Goal: Information Seeking & Learning: Learn about a topic

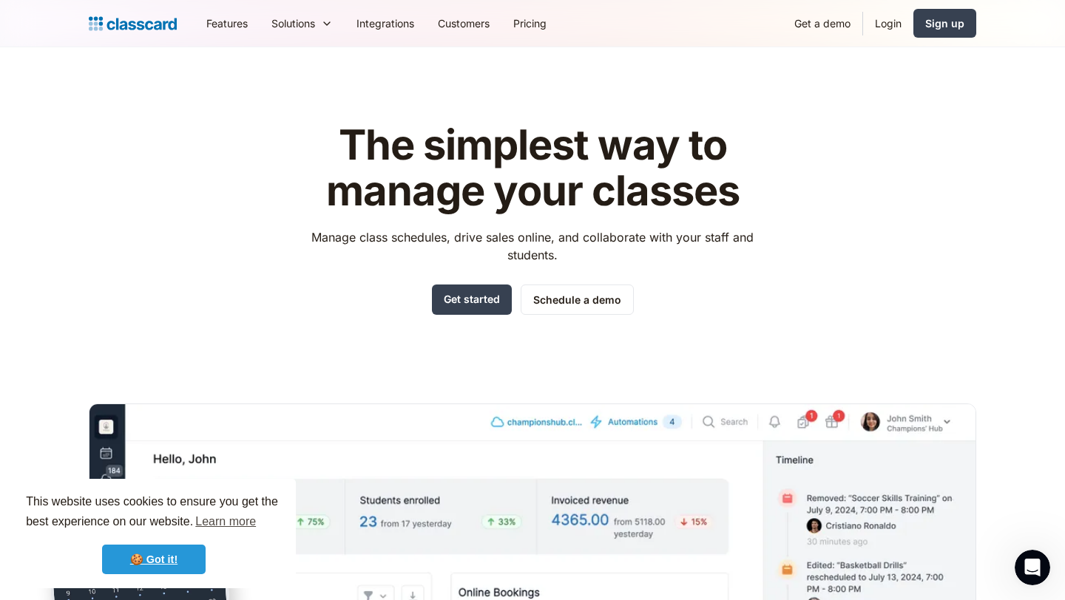
click at [150, 558] on link "🍪 Got it!" at bounding box center [154, 560] width 104 height 30
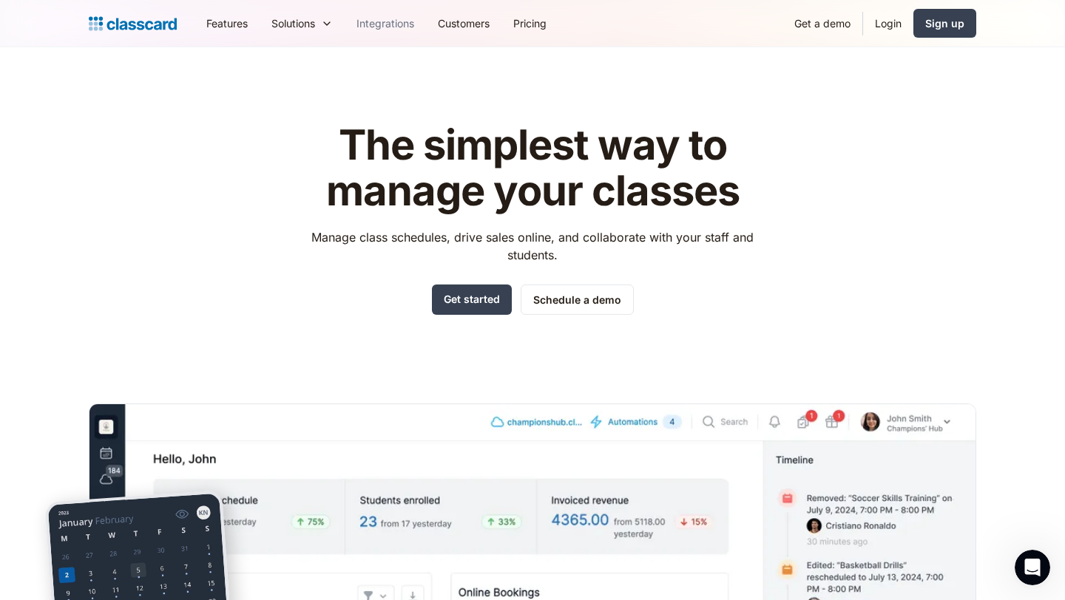
click at [385, 23] on link "Integrations" at bounding box center [385, 23] width 81 height 33
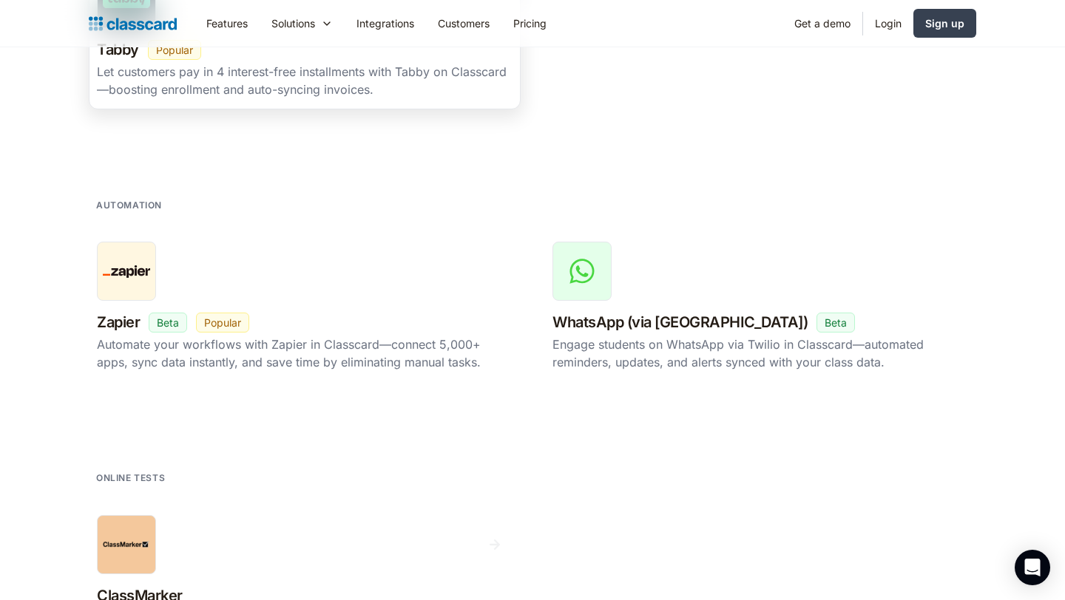
scroll to position [2495, 0]
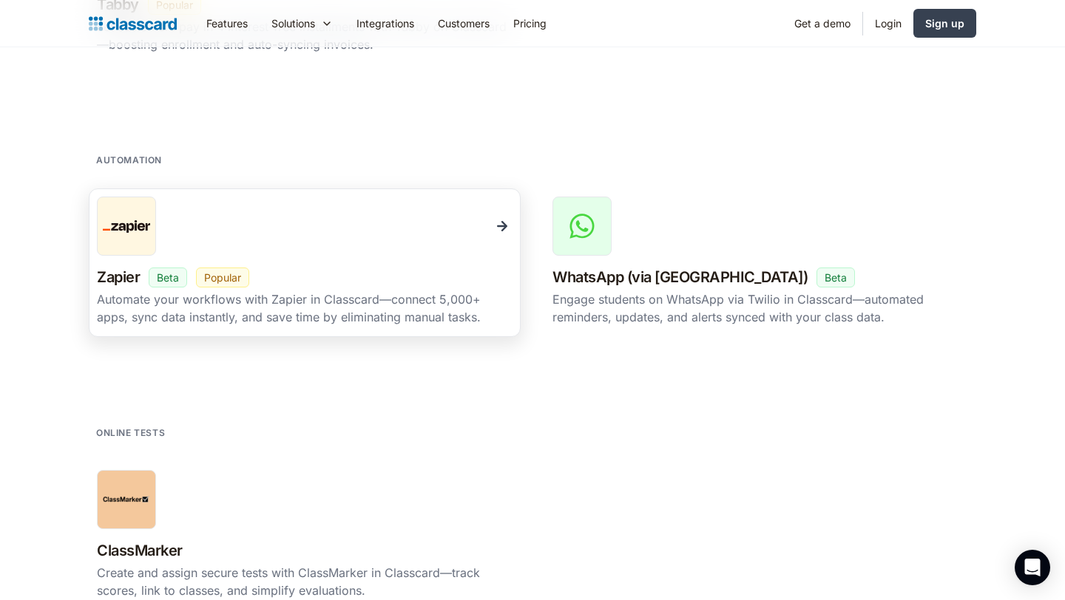
click at [501, 228] on img at bounding box center [502, 226] width 21 height 21
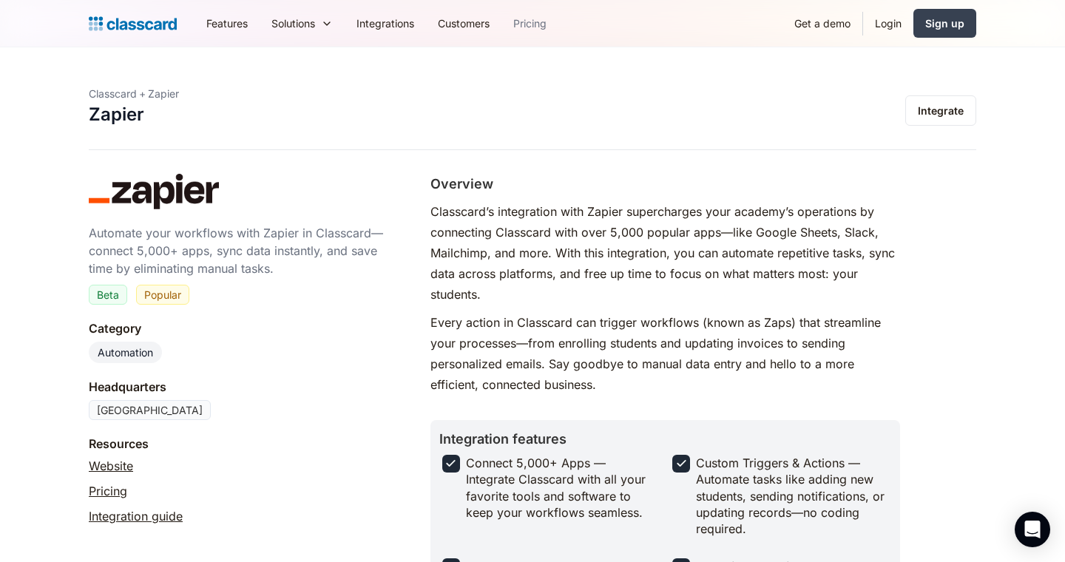
click at [529, 21] on link "Pricing" at bounding box center [529, 23] width 57 height 33
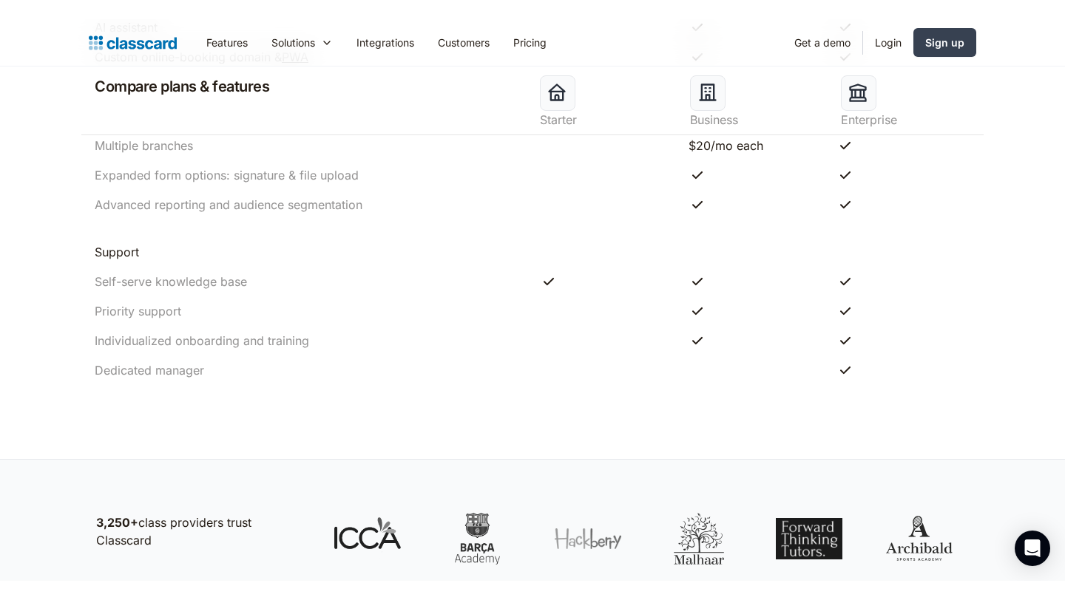
scroll to position [1668, 0]
